Goal: Task Accomplishment & Management: Manage account settings

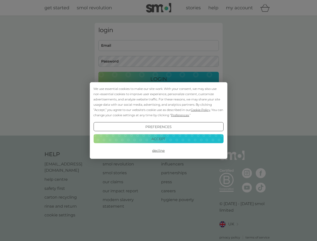
click at [200, 110] on span "Cookie Policy" at bounding box center [200, 110] width 19 height 4
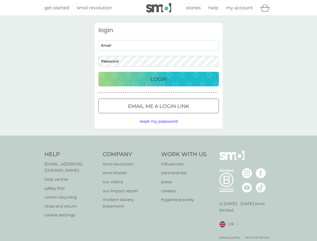
click at [179, 115] on div "login Email Password Login ● ● ● ● ● ● ● ● ● ● ● ● ● ● ● ● ● ● ● ● ● ● ● ● ● ● …" at bounding box center [159, 76] width 128 height 106
click at [158, 127] on div "login Email Password Login ● ● ● ● ● ● ● ● ● ● ● ● ● ● ● ● ● ● ● ● ● ● ● ● ● ● …" at bounding box center [159, 76] width 128 height 106
click at [158, 150] on div "Help [EMAIL_ADDRESS][DOMAIN_NAME] help centre safety first carton recycling rin…" at bounding box center [158, 194] width 228 height 89
click at [158, 138] on div "Help [EMAIL_ADDRESS][DOMAIN_NAME] help centre safety first carton recycling rin…" at bounding box center [158, 194] width 317 height 119
